Goal: Information Seeking & Learning: Learn about a topic

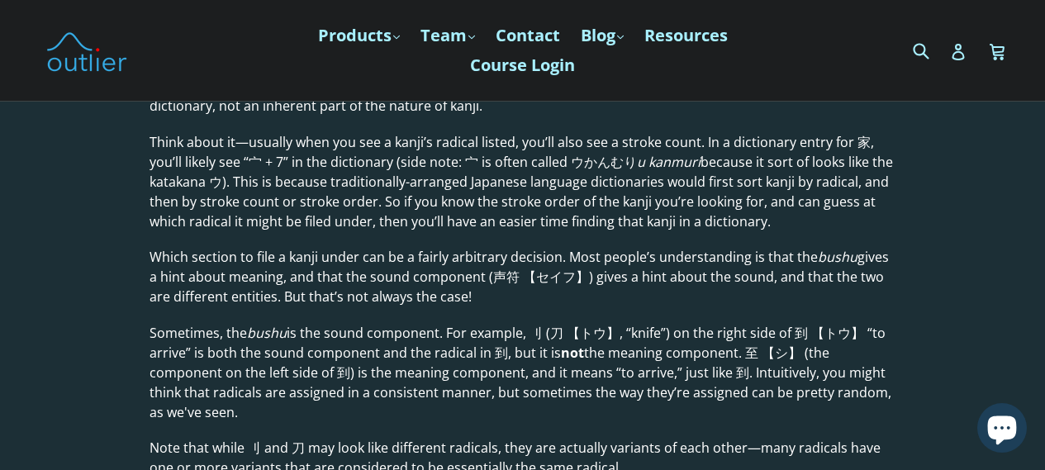
scroll to position [2066, 0]
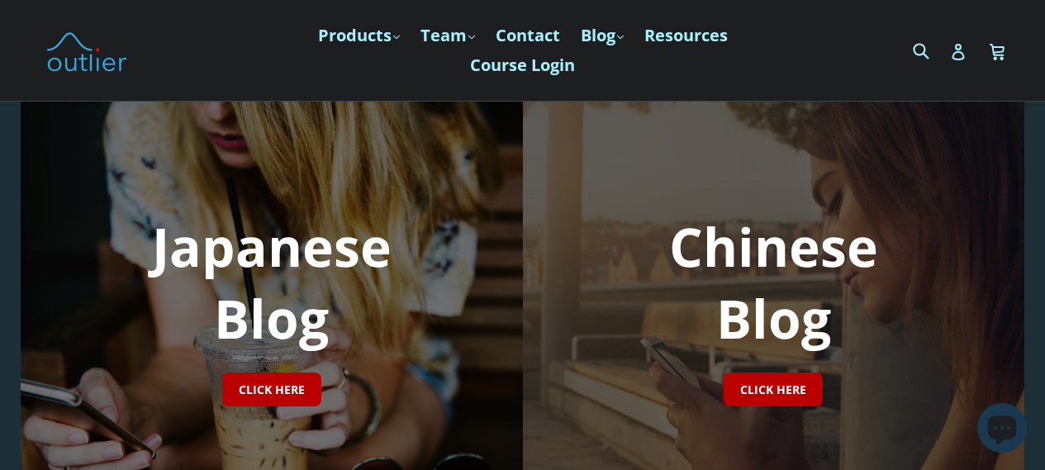
scroll to position [165, 0]
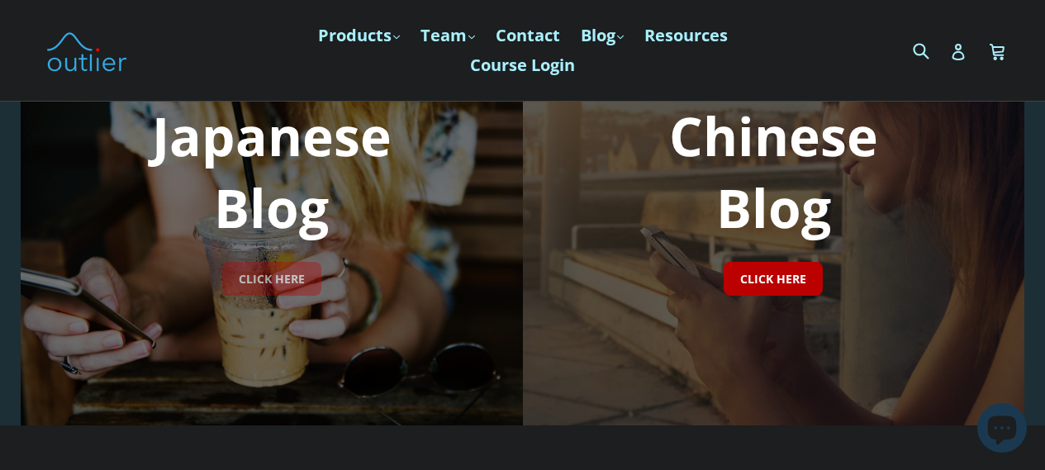
click at [312, 295] on link "CLICK HERE" at bounding box center [271, 279] width 99 height 34
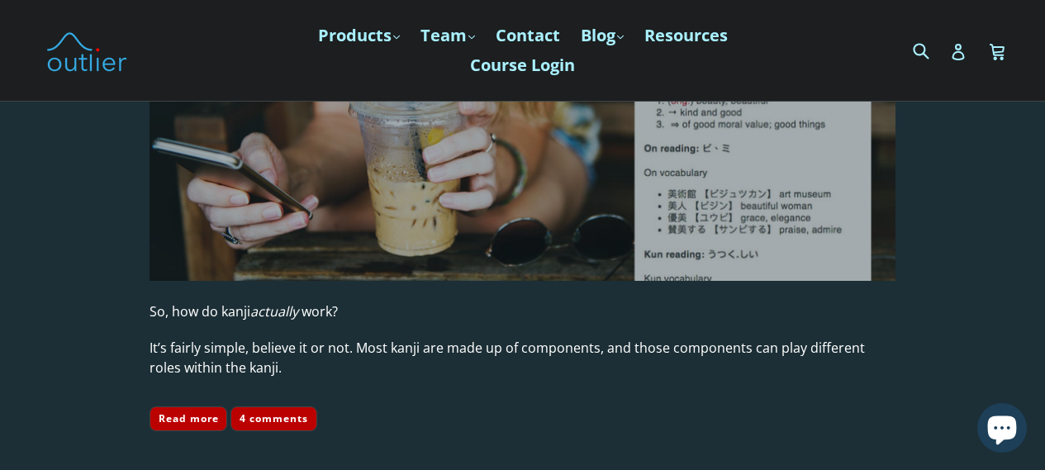
scroll to position [5179, 0]
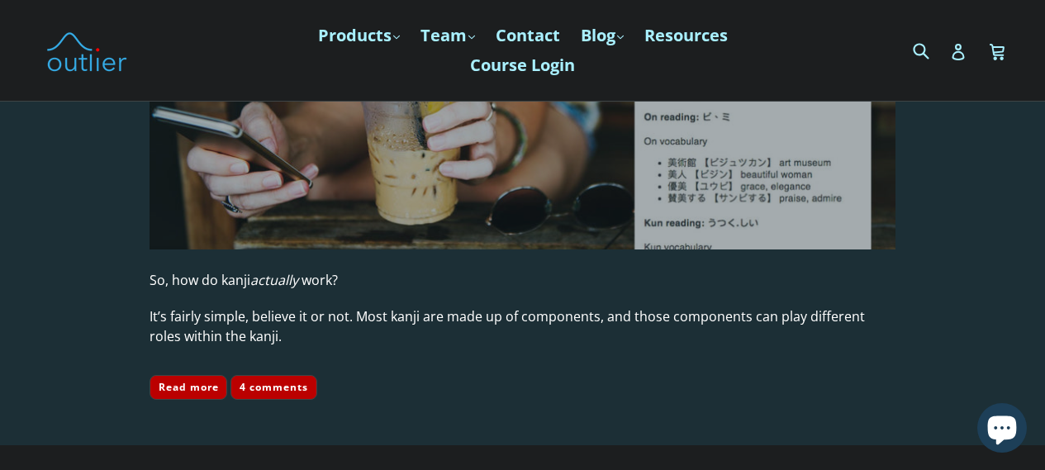
click at [365, 221] on img at bounding box center [523, 40] width 746 height 420
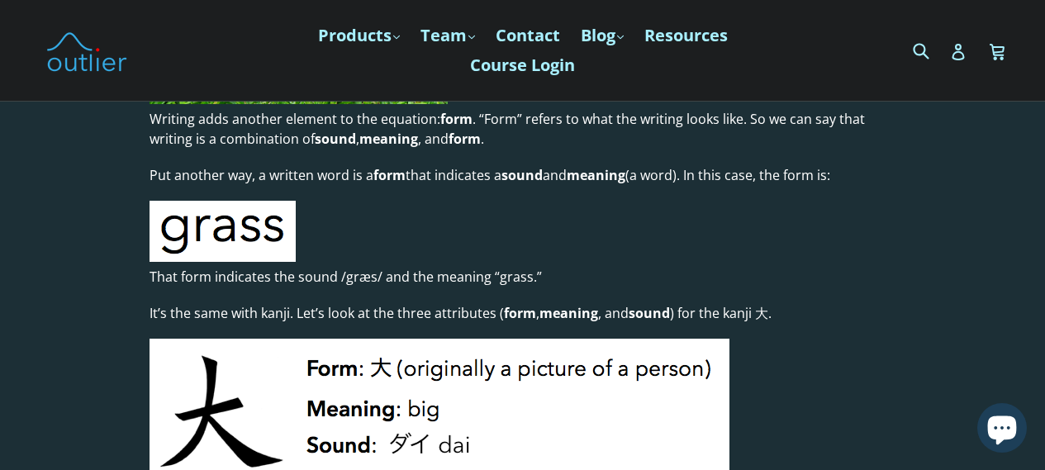
scroll to position [826, 0]
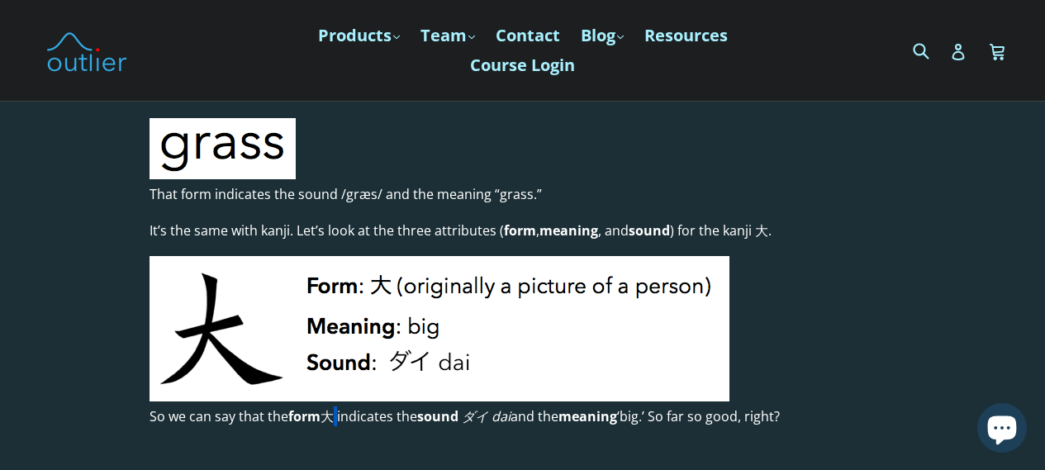
drag, startPoint x: 327, startPoint y: 423, endPoint x: 336, endPoint y: 422, distance: 9.1
click at [336, 422] on p "So we can say that the form 大 indicates the sound ダイ dai and the meaning ‘big.’…" at bounding box center [523, 417] width 746 height 20
copy p "大"
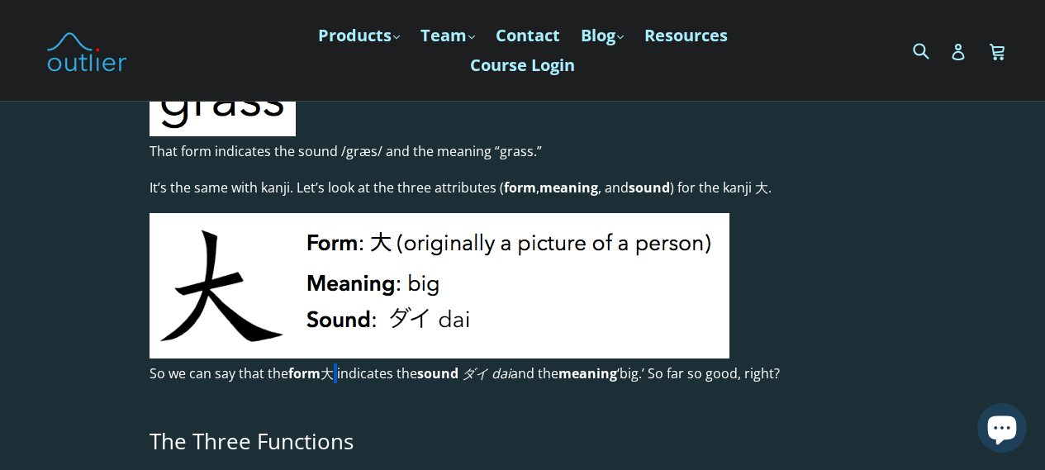
scroll to position [909, 0]
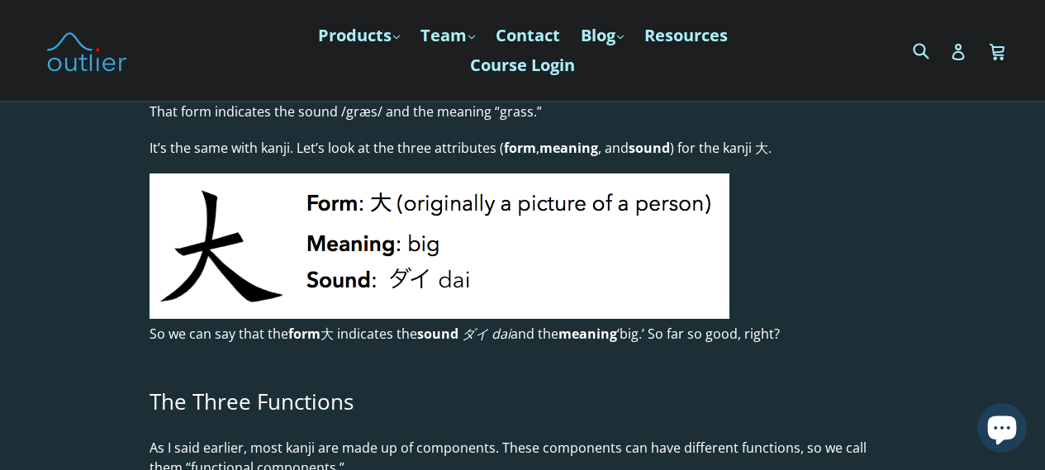
click at [488, 336] on em "ダイ dai" at bounding box center [486, 334] width 49 height 18
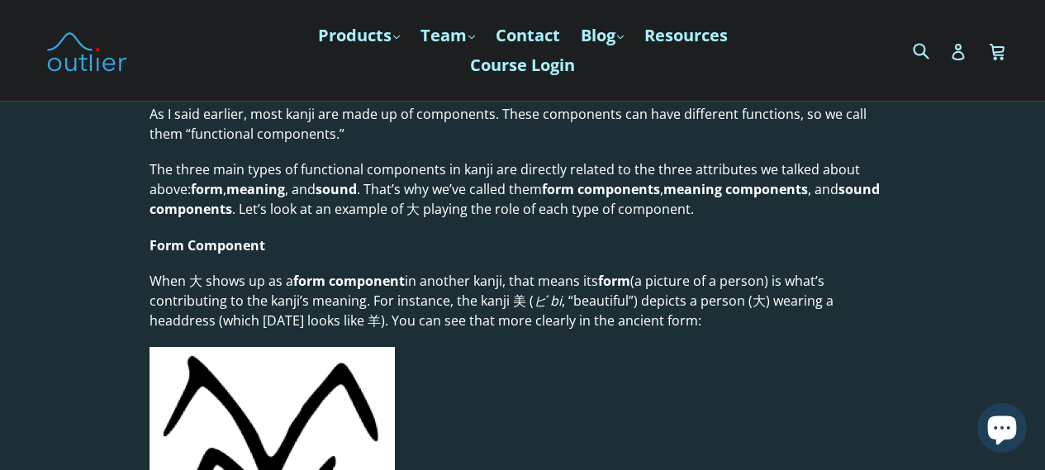
scroll to position [1239, 0]
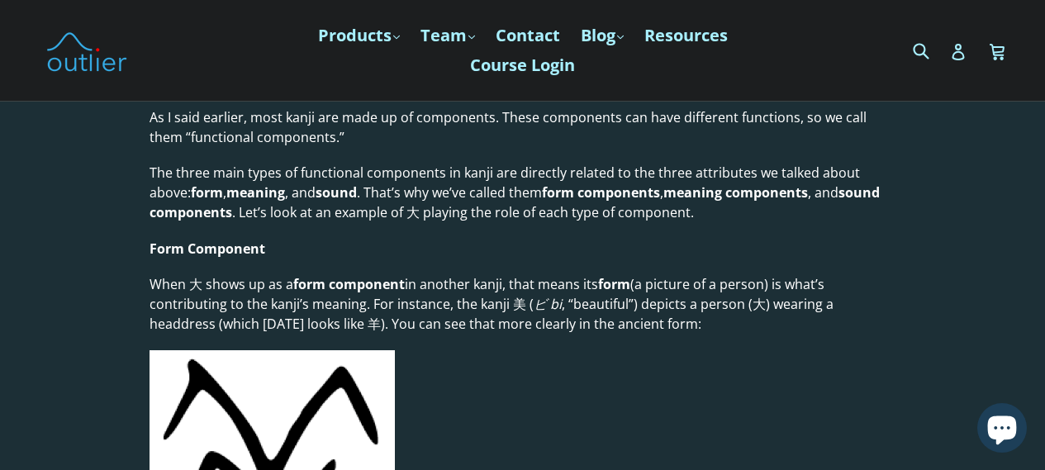
click at [508, 307] on p "When 大 shows up as a form component in another kanji, that means its form (a pi…" at bounding box center [523, 303] width 746 height 59
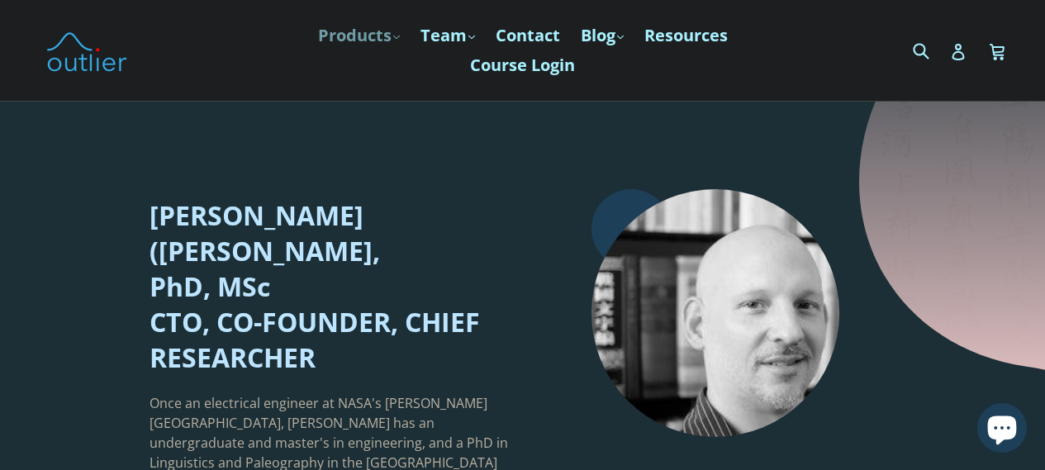
click at [331, 39] on link "Products .cls-1{fill:#231f20} expand" at bounding box center [359, 36] width 98 height 30
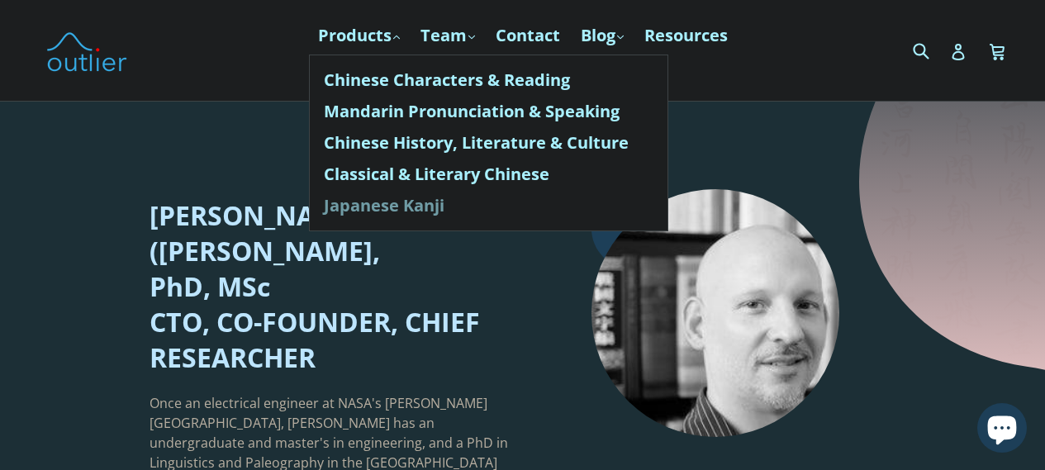
click at [415, 212] on link "Japanese Kanji" at bounding box center [489, 205] width 330 height 31
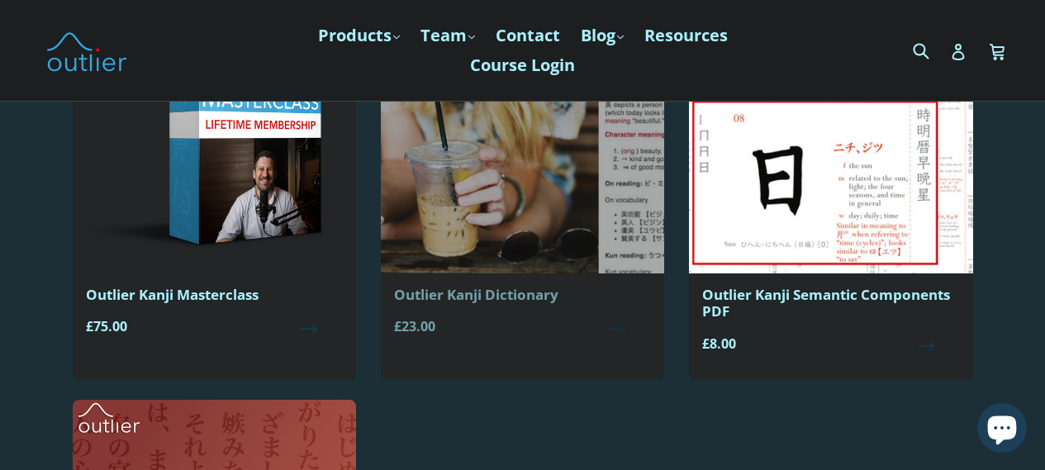
scroll to position [248, 0]
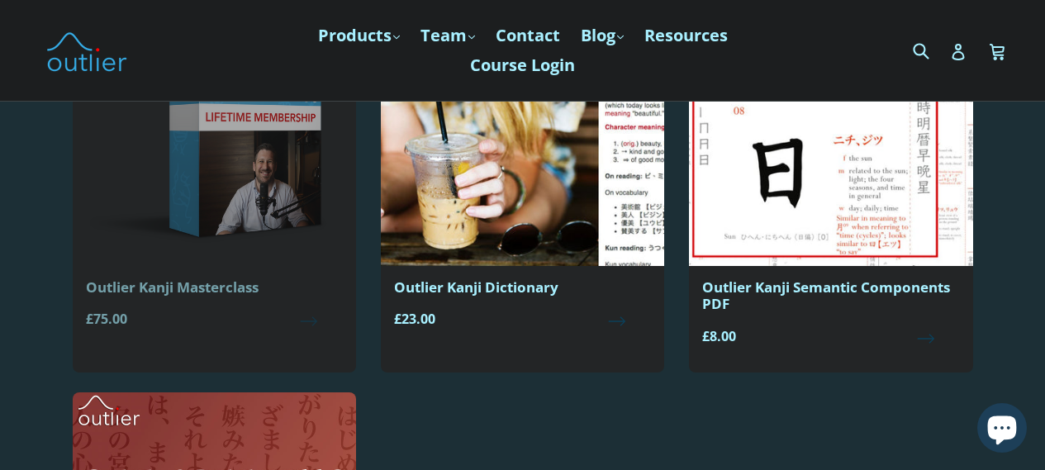
click at [259, 214] on img at bounding box center [214, 123] width 283 height 285
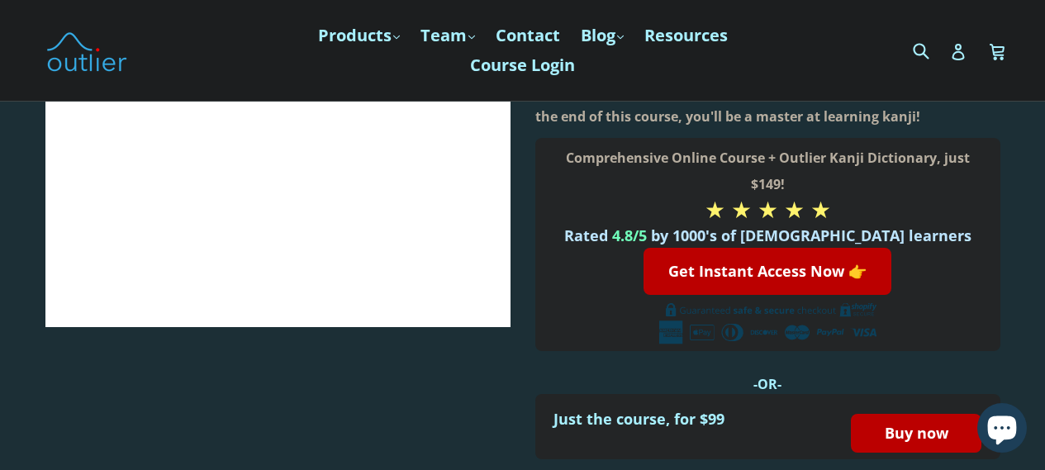
scroll to position [165, 0]
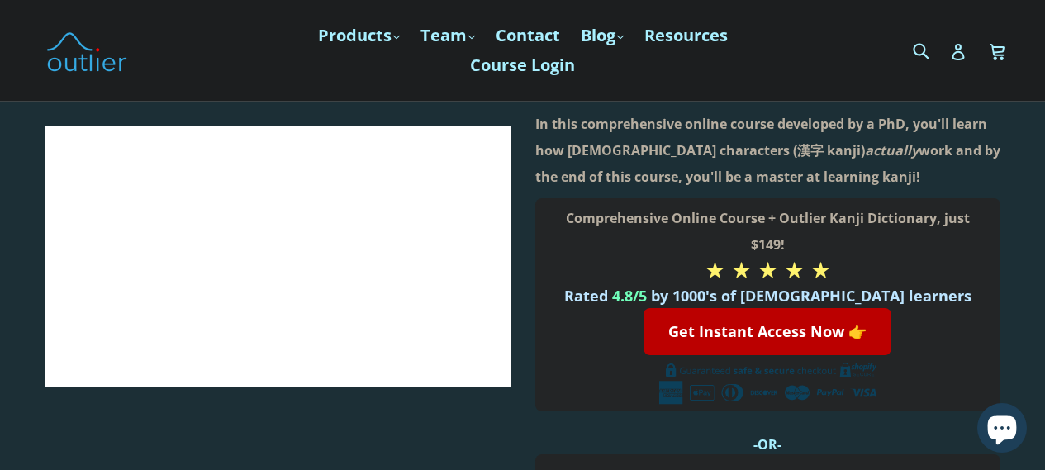
click at [1030, 437] on div at bounding box center [1002, 428] width 59 height 50
click at [1026, 432] on button "Chat window" at bounding box center [1003, 428] width 50 height 50
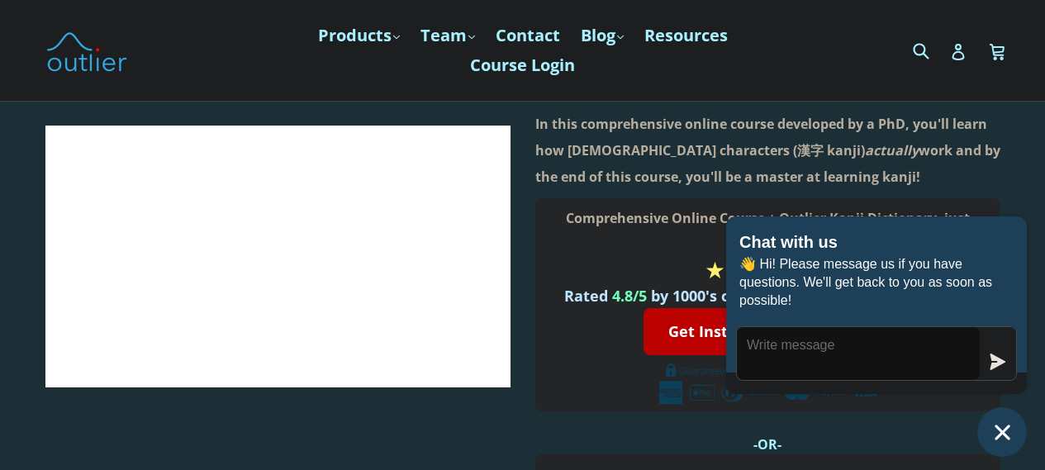
click at [1014, 430] on icon "Chat window" at bounding box center [1003, 433] width 26 height 26
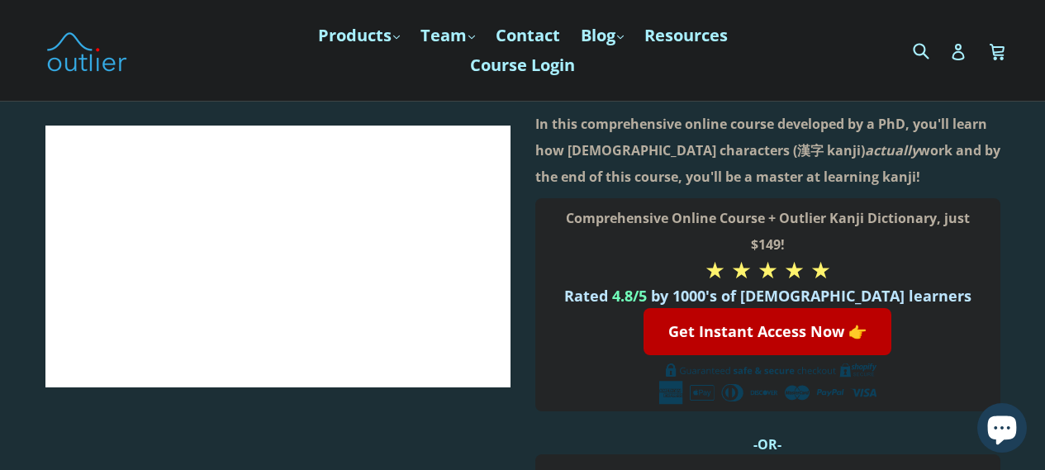
scroll to position [0, 0]
